Goal: Check status

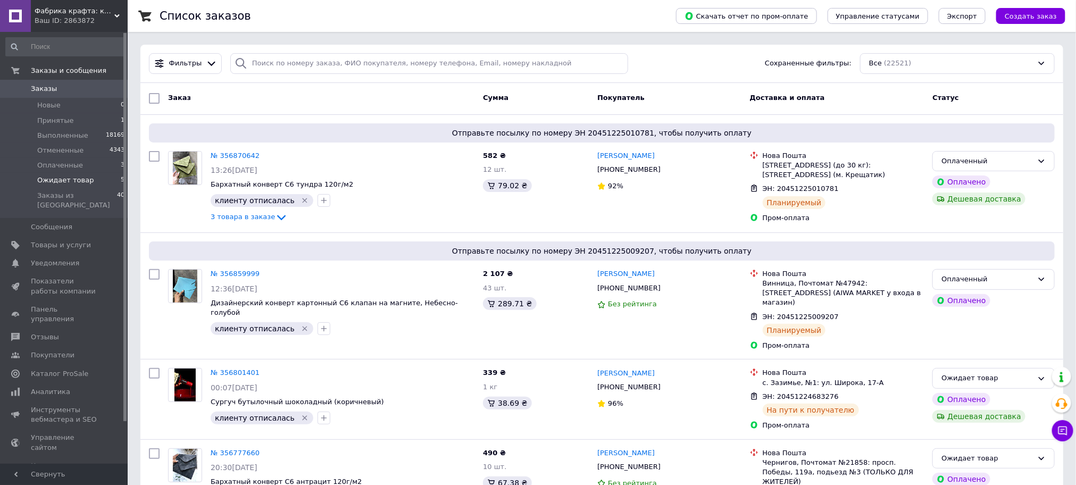
click at [65, 178] on span "Ожидает товар" at bounding box center [65, 181] width 56 height 10
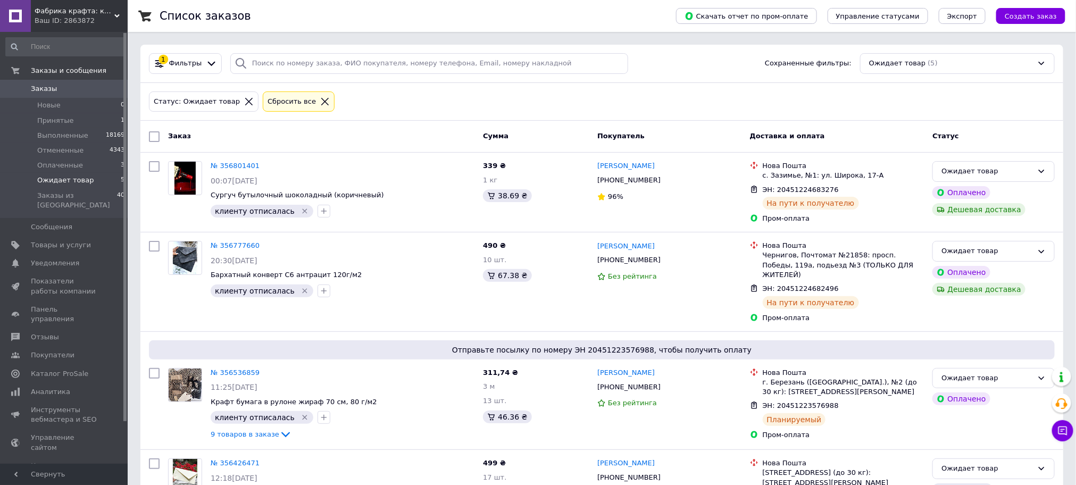
click at [153, 137] on input "checkbox" at bounding box center [154, 136] width 11 height 11
checkbox input "true"
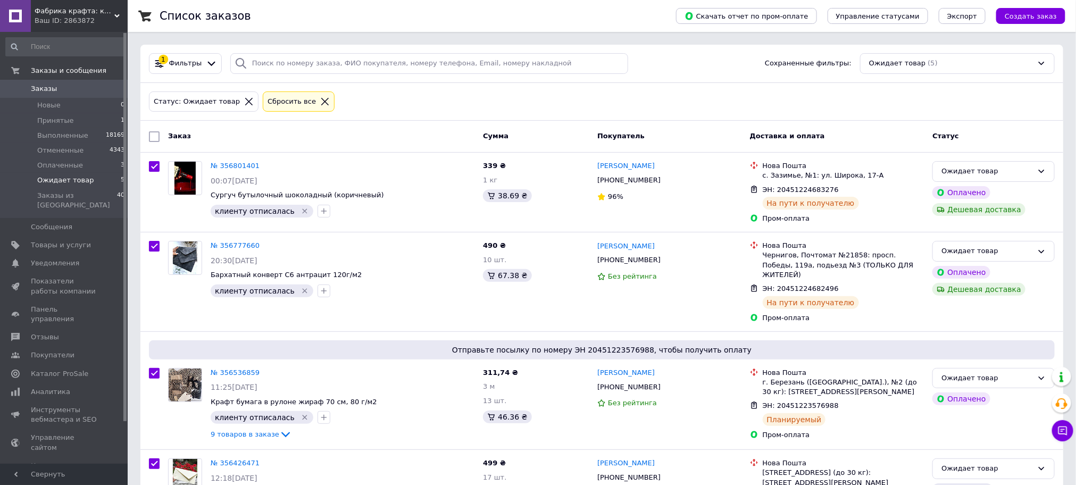
checkbox input "true"
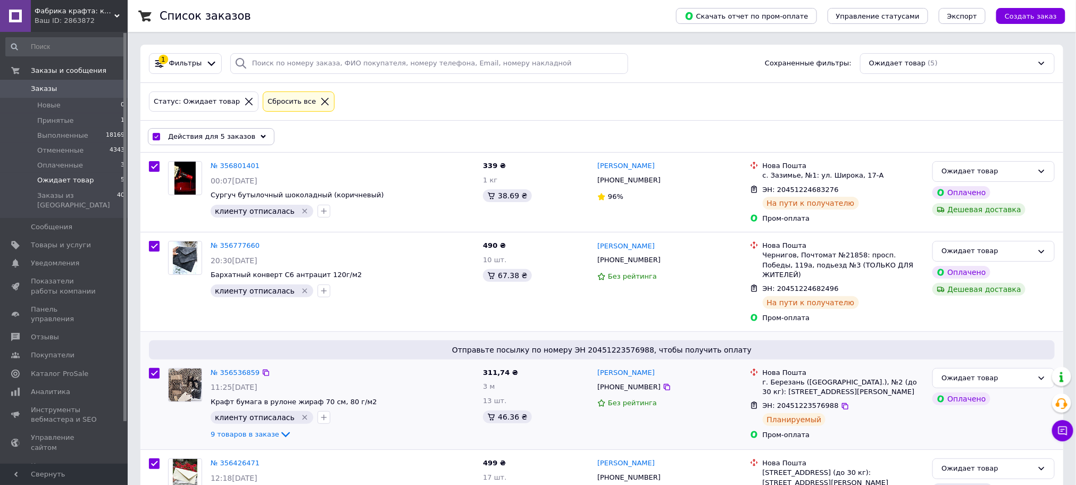
click at [152, 368] on input "checkbox" at bounding box center [154, 373] width 11 height 11
checkbox input "false"
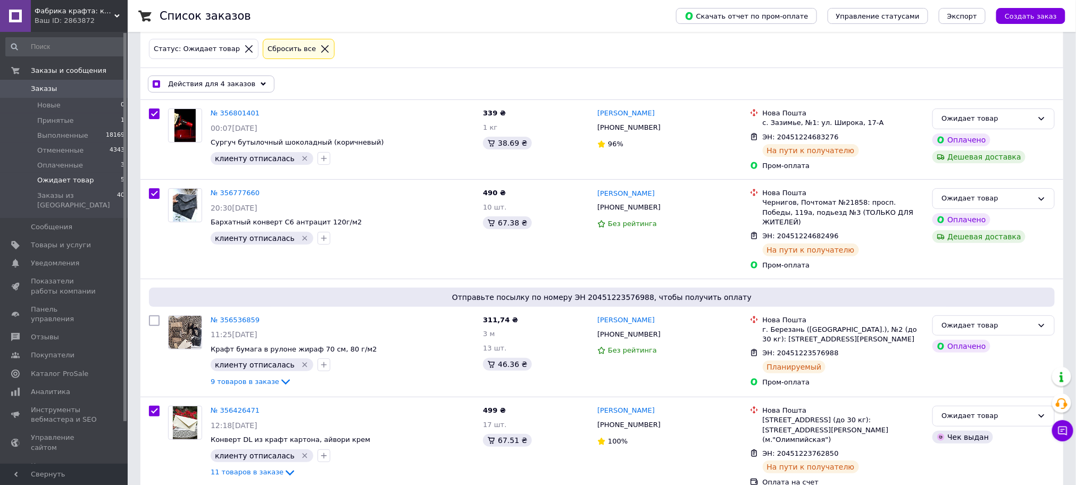
scroll to position [80, 0]
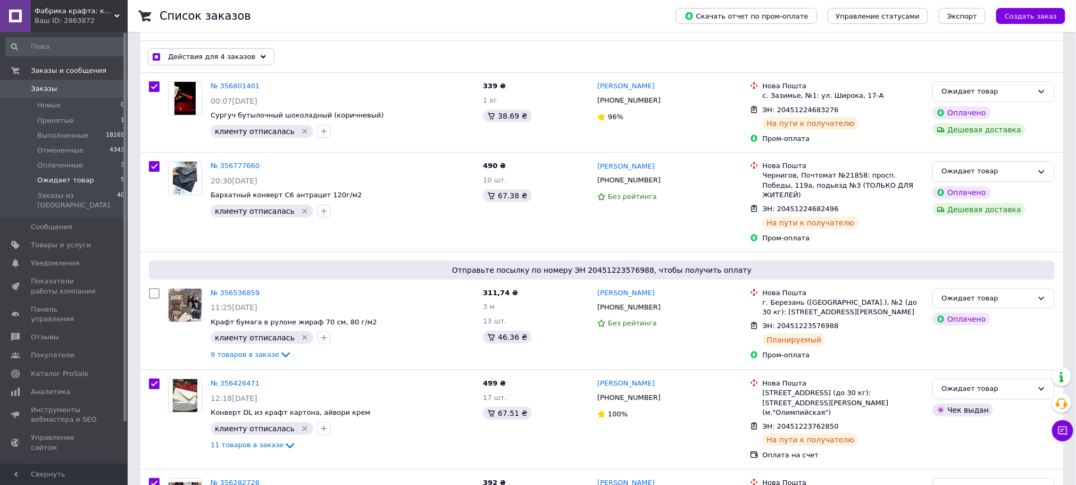
click at [261, 57] on use at bounding box center [263, 56] width 5 height 3
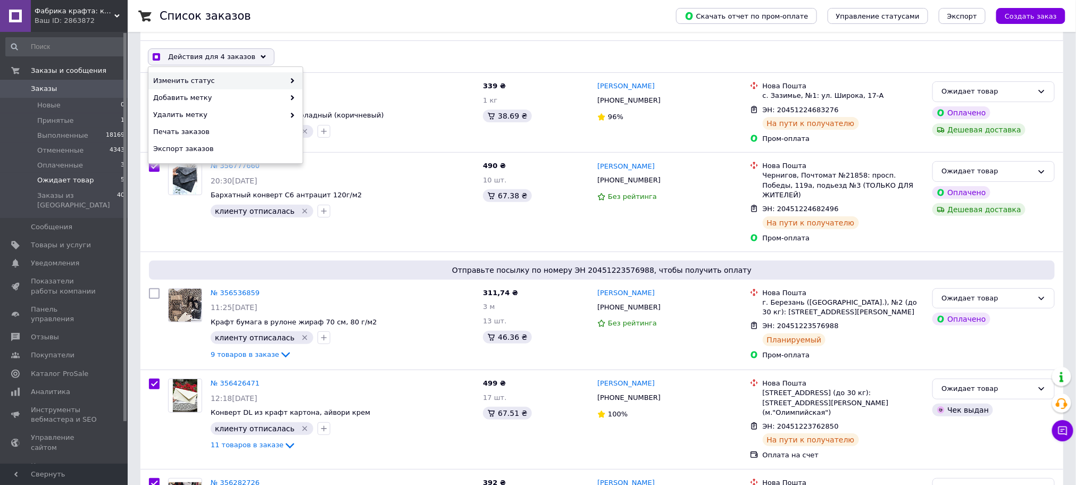
click at [251, 85] on span "Изменить статус" at bounding box center [218, 81] width 131 height 10
checkbox input "true"
click at [340, 99] on div "Выполнен" at bounding box center [380, 97] width 154 height 17
checkbox input "false"
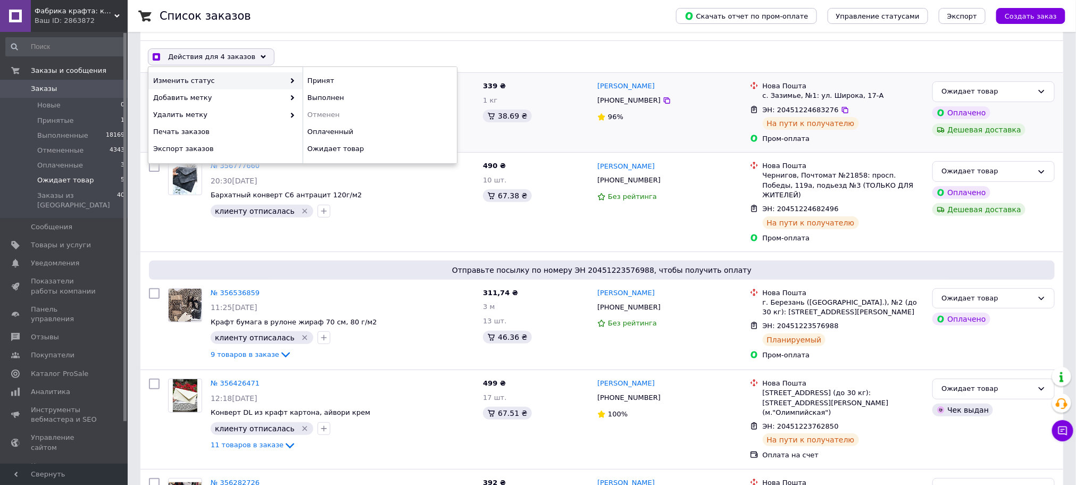
checkbox input "false"
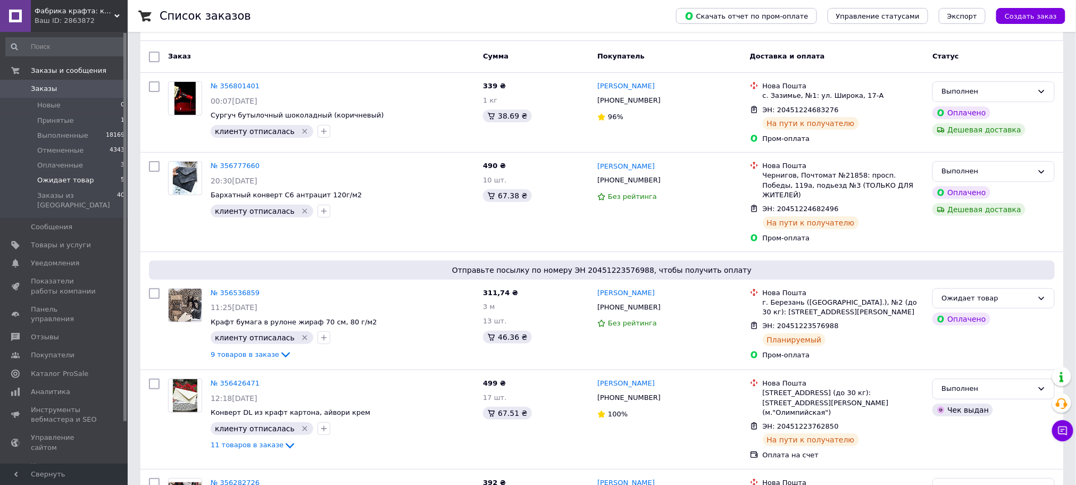
click at [37, 85] on span "Заказы" at bounding box center [44, 89] width 26 height 10
